Goal: Ask a question

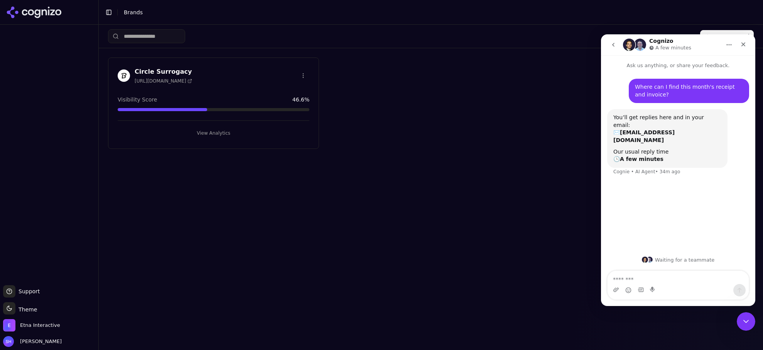
click at [725, 45] on button "Home" at bounding box center [729, 44] width 15 height 15
drag, startPoint x: 635, startPoint y: 89, endPoint x: 657, endPoint y: 92, distance: 21.9
click at [655, 91] on div "Where can I find this month's receipt and invoice?" at bounding box center [689, 90] width 108 height 15
drag, startPoint x: 659, startPoint y: 94, endPoint x: 651, endPoint y: 135, distance: 41.9
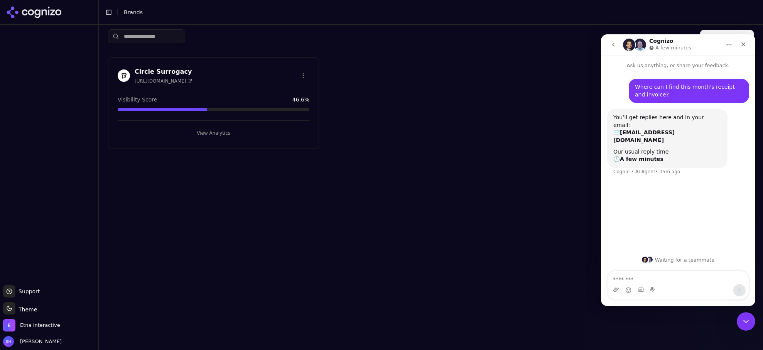
click at [660, 94] on div "Where can I find this month's receipt and invoice?" at bounding box center [689, 90] width 108 height 15
click at [632, 279] on textarea "Message…" at bounding box center [678, 277] width 141 height 13
click at [625, 281] on textarea "Message…" at bounding box center [678, 277] width 141 height 13
click at [17, 12] on icon at bounding box center [16, 11] width 3 height 3
click at [216, 7] on div "Toggle Sidebar Brands" at bounding box center [423, 12] width 649 height 11
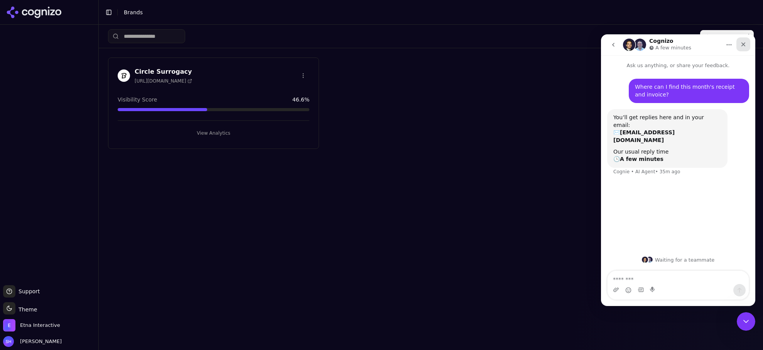
click at [745, 45] on icon "Close" at bounding box center [744, 44] width 4 height 4
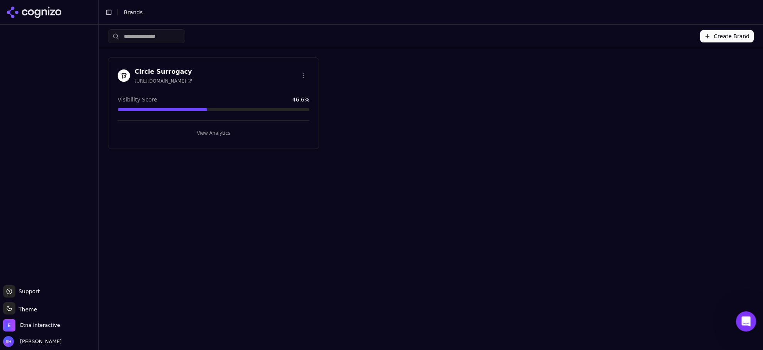
drag, startPoint x: 740, startPoint y: 317, endPoint x: 1469, endPoint y: 627, distance: 791.6
click at [740, 318] on div "Open Intercom Messenger" at bounding box center [744, 320] width 25 height 25
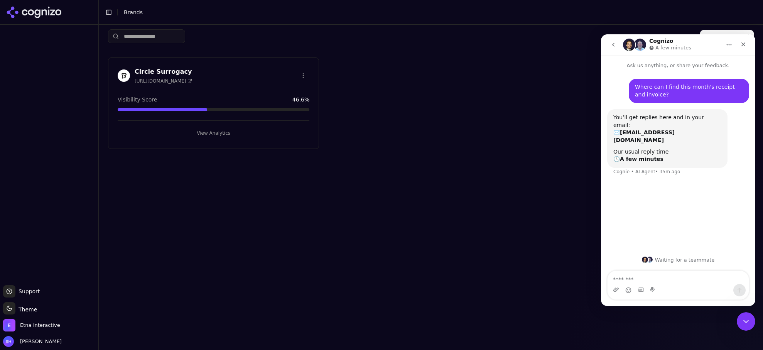
click at [654, 280] on textarea "Message…" at bounding box center [678, 277] width 141 height 13
type textarea "**********"
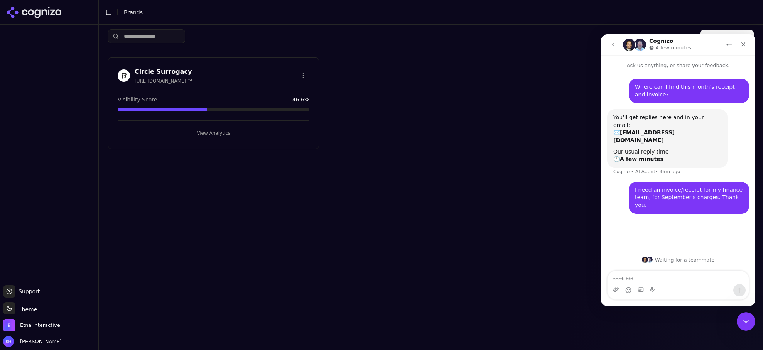
click at [543, 105] on div "Circle Surrogacy [URL][DOMAIN_NAME] Visibility Score 46.6 % View Analytics" at bounding box center [431, 102] width 646 height 91
click at [745, 316] on icon "Close Intercom Messenger" at bounding box center [744, 320] width 9 height 9
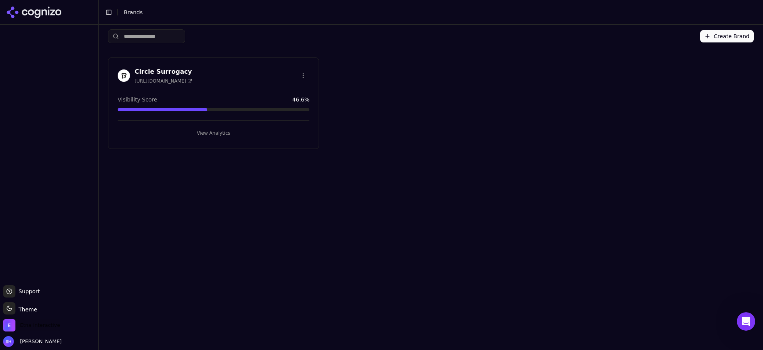
click at [24, 326] on span "Etna Interactive" at bounding box center [40, 325] width 40 height 7
click at [33, 340] on span "[PERSON_NAME]" at bounding box center [39, 341] width 45 height 7
click at [201, 217] on div "Create Brand Circle Surrogacy [URL][DOMAIN_NAME] Visibility Score 46.6 % View A…" at bounding box center [431, 187] width 664 height 325
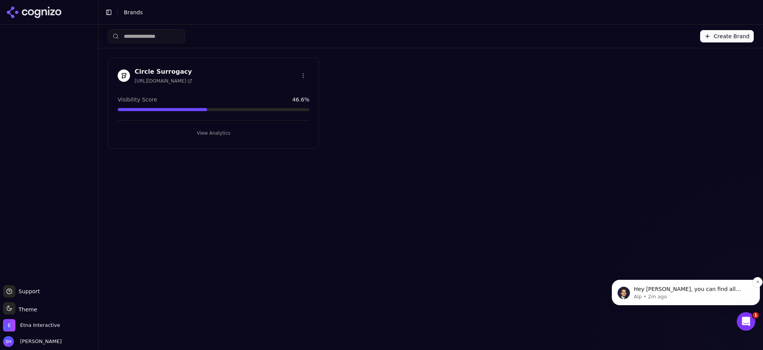
click at [672, 286] on p "Hey [PERSON_NAME], you can find all invoices in your account portal here" at bounding box center [692, 290] width 117 height 8
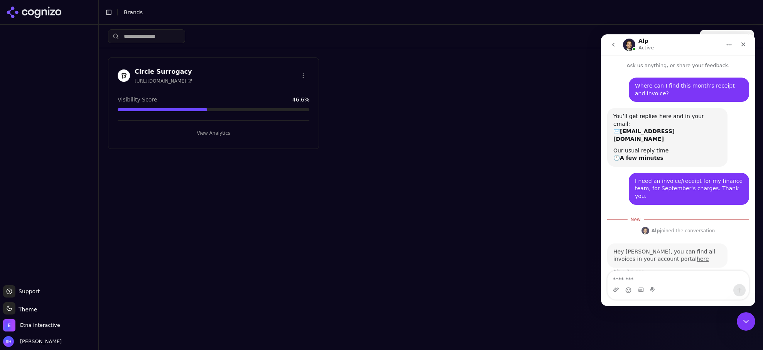
scroll to position [1, 0]
click at [697, 254] on link "here" at bounding box center [703, 257] width 12 height 6
click at [648, 279] on textarea "Message…" at bounding box center [678, 277] width 141 height 13
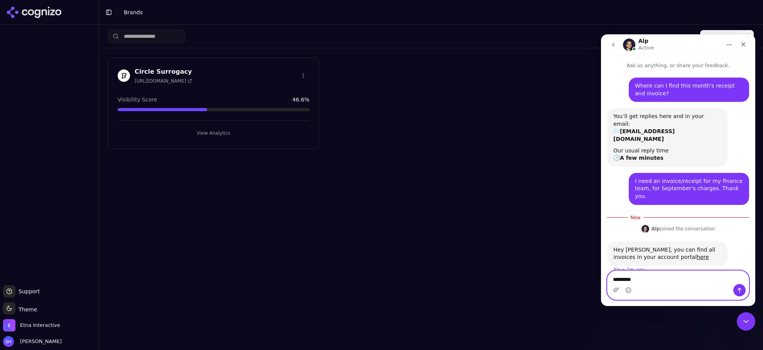
type textarea "**********"
